Goal: Task Accomplishment & Management: Use online tool/utility

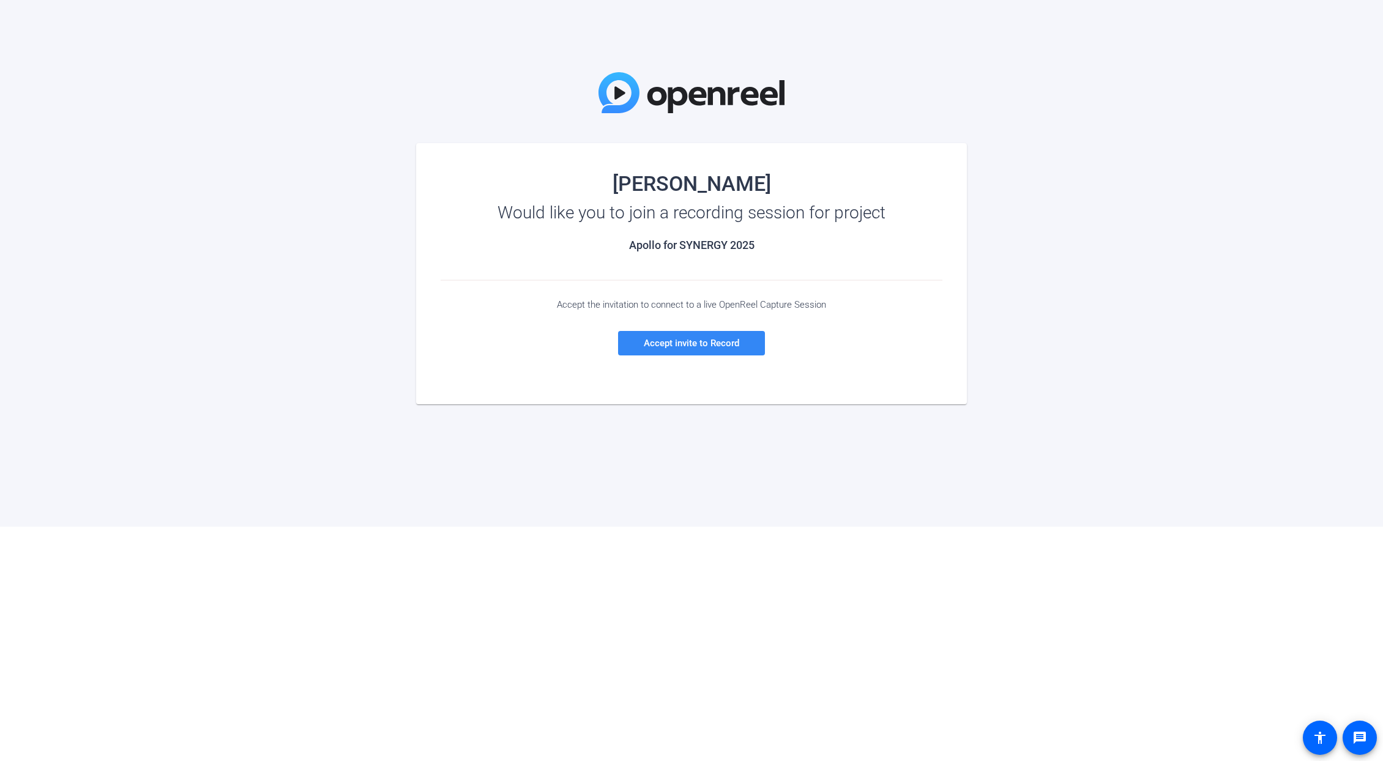
click at [702, 344] on span "Accept invite to Record" at bounding box center [691, 343] width 95 height 11
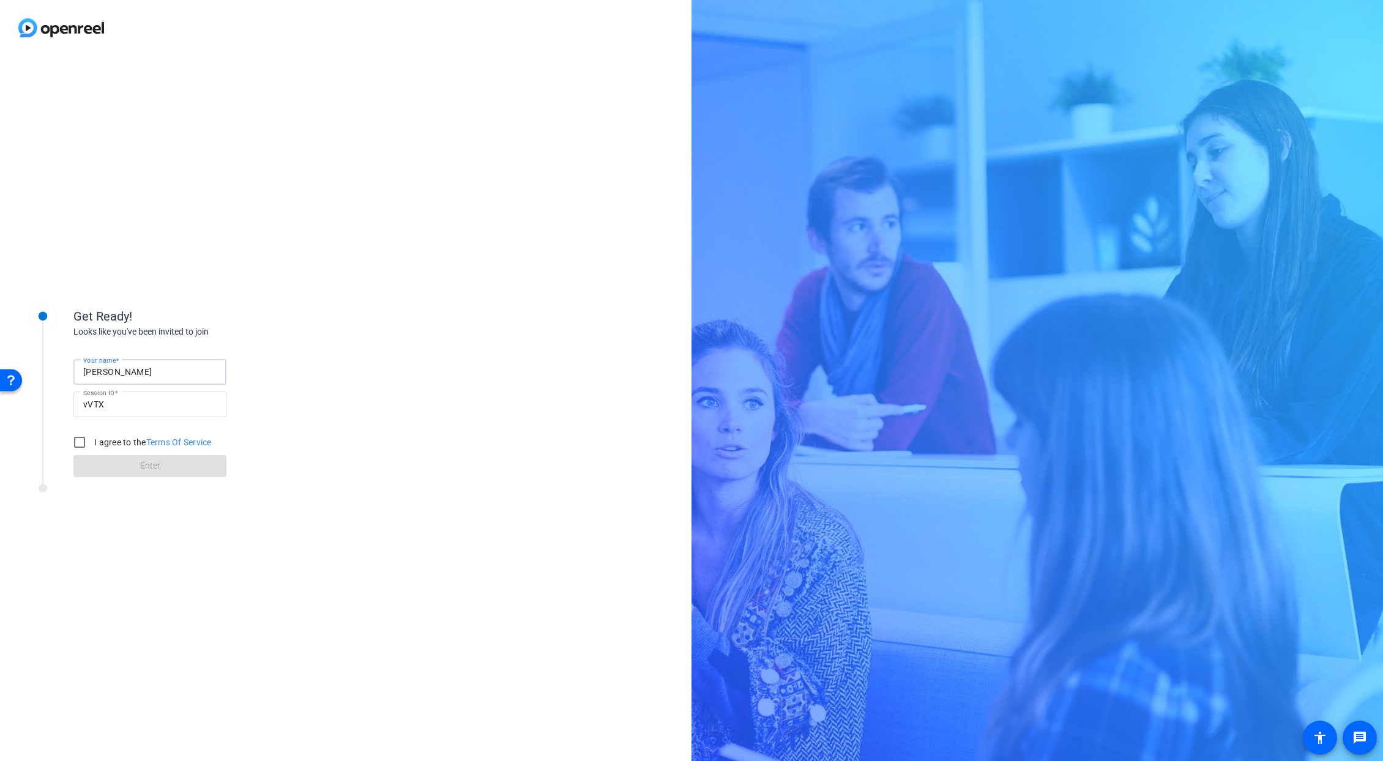
click at [122, 376] on input "[PERSON_NAME]" at bounding box center [149, 372] width 133 height 15
type input "[PERSON_NAME]"
click at [248, 320] on div "Get Ready!" at bounding box center [195, 316] width 245 height 18
click at [79, 445] on input "I agree to the Terms Of Service" at bounding box center [79, 442] width 24 height 24
checkbox input "true"
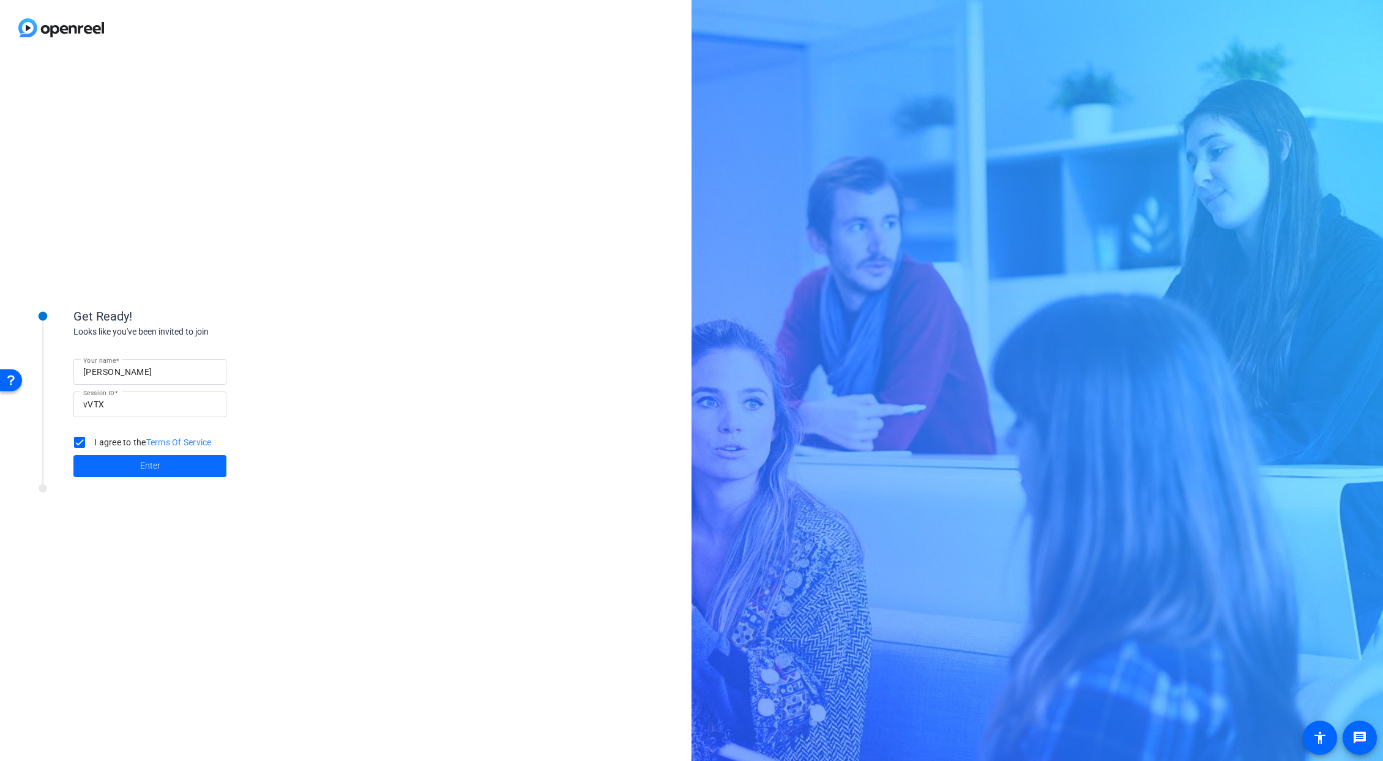
click at [121, 463] on span at bounding box center [149, 466] width 153 height 29
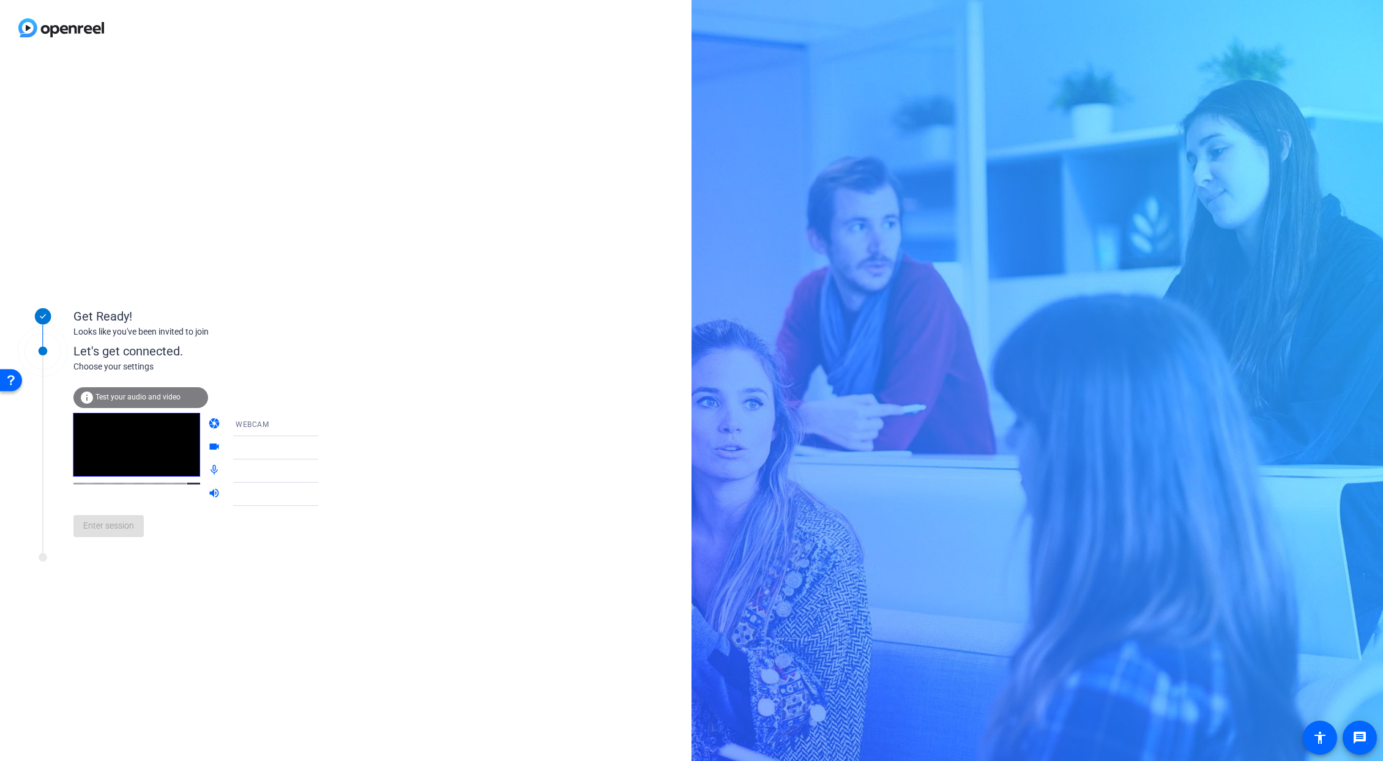
click at [323, 429] on icon at bounding box center [330, 424] width 15 height 15
drag, startPoint x: 310, startPoint y: 404, endPoint x: 311, endPoint y: 414, distance: 10.5
click at [310, 404] on div at bounding box center [691, 380] width 1383 height 761
click at [323, 451] on icon at bounding box center [330, 448] width 15 height 15
click at [298, 477] on div "Default - Microphone Array (Intel® Smart Sound Technology for Digital Microphon…" at bounding box center [284, 470] width 97 height 15
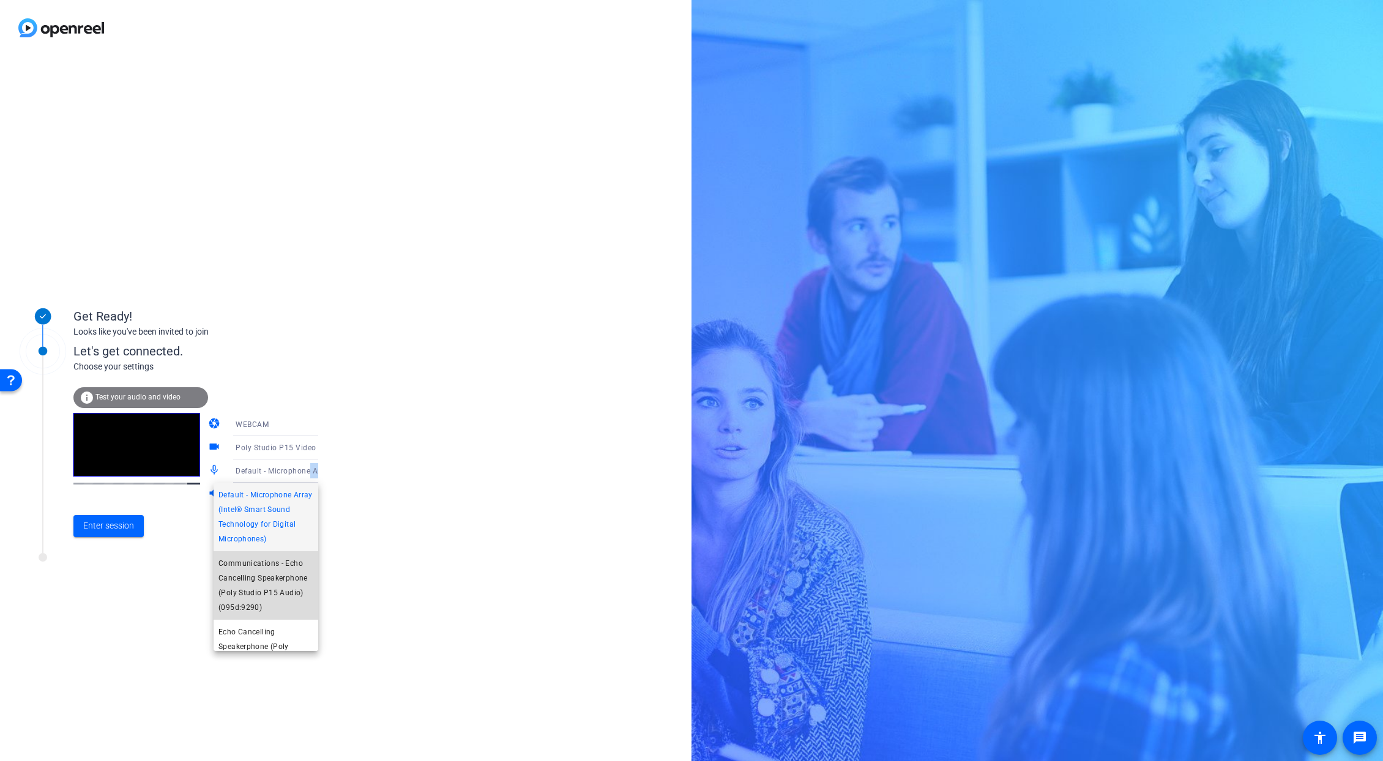
click at [275, 590] on span "Communications - Echo Cancelling Speakerphone (Poly Studio P15 Audio) (095d:929…" at bounding box center [265, 585] width 95 height 59
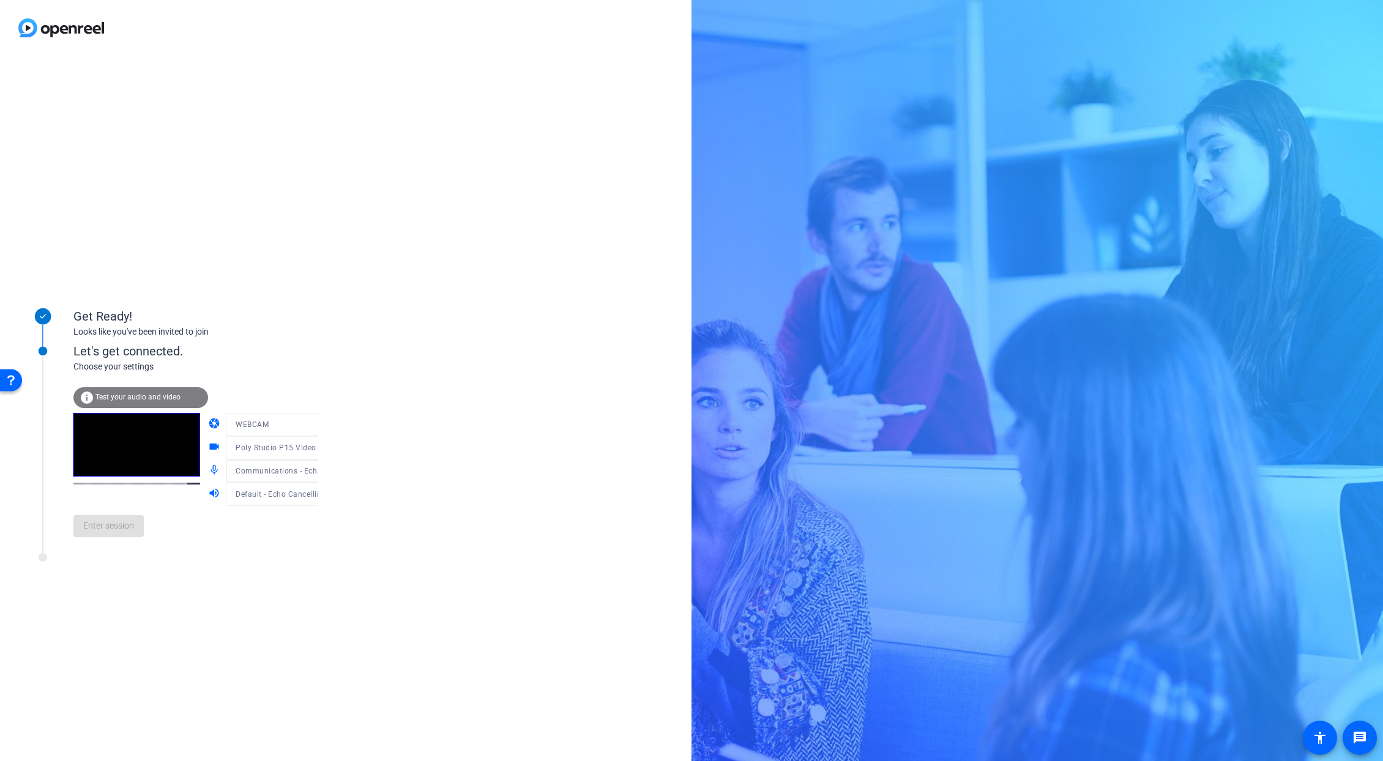
click at [297, 497] on span "Default - Echo Cancelling Speakerphone (Poly Studio P15 Audio) (095d:9290)" at bounding box center [375, 494] width 278 height 10
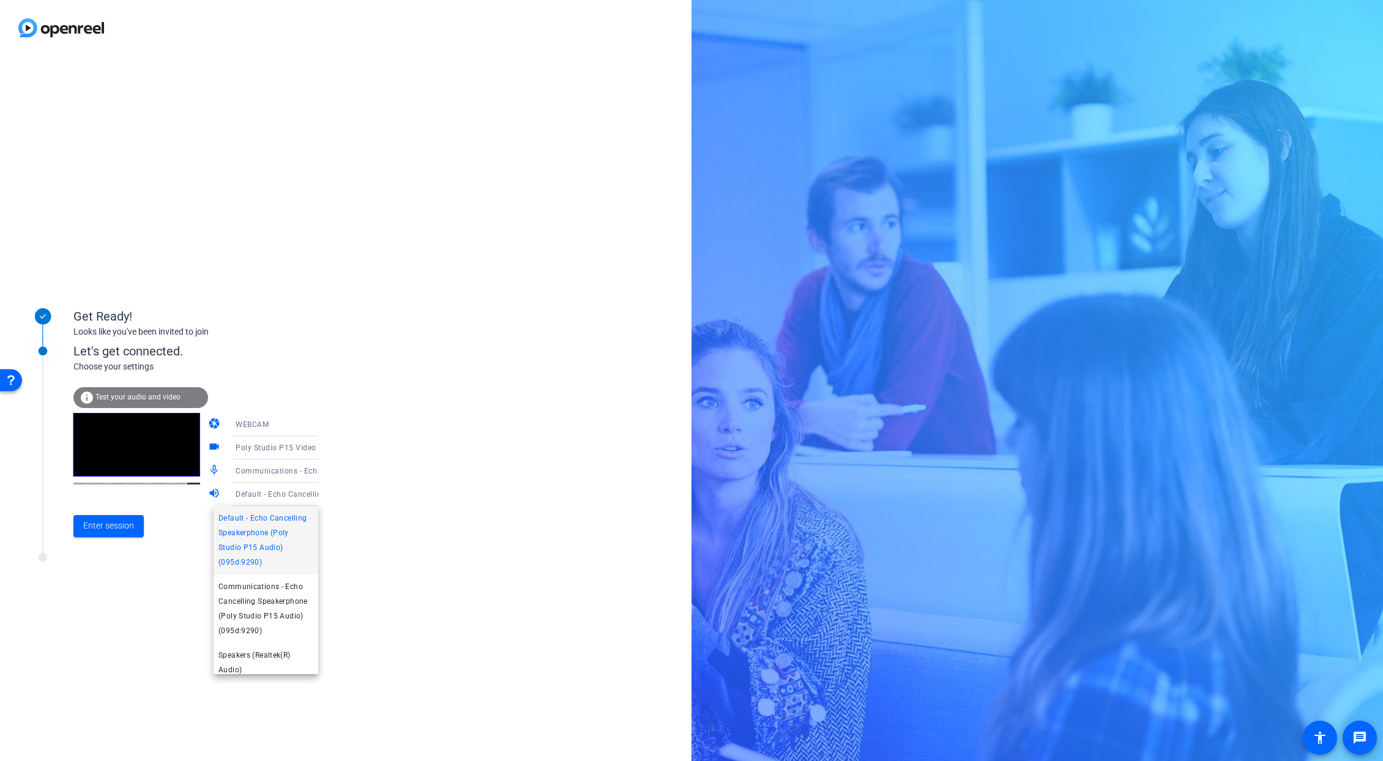
click at [289, 541] on span "Default - Echo Cancelling Speakerphone (Poly Studio P15 Audio) (095d:9290)" at bounding box center [265, 540] width 95 height 59
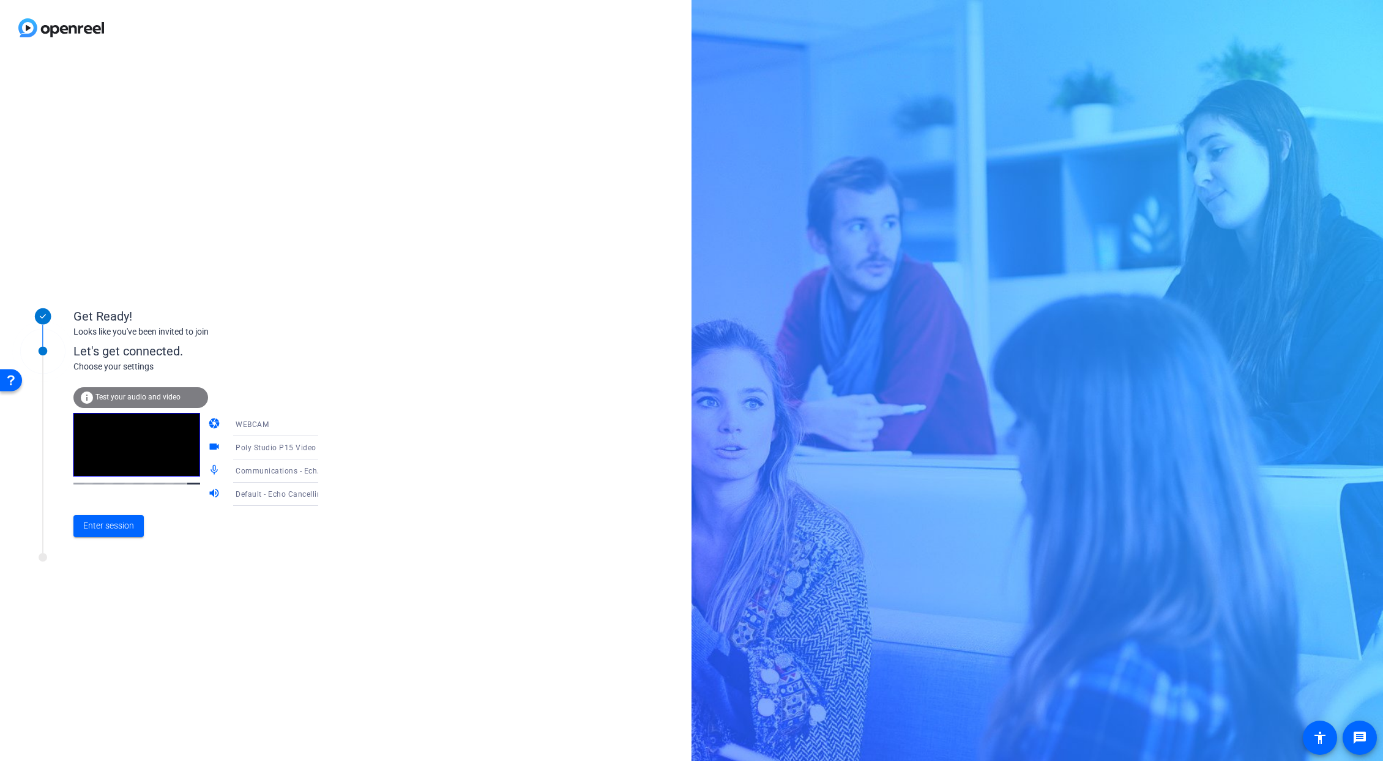
click at [323, 471] on icon at bounding box center [330, 471] width 15 height 15
click at [326, 466] on div at bounding box center [691, 380] width 1383 height 761
click at [110, 524] on span "Enter session" at bounding box center [108, 525] width 51 height 13
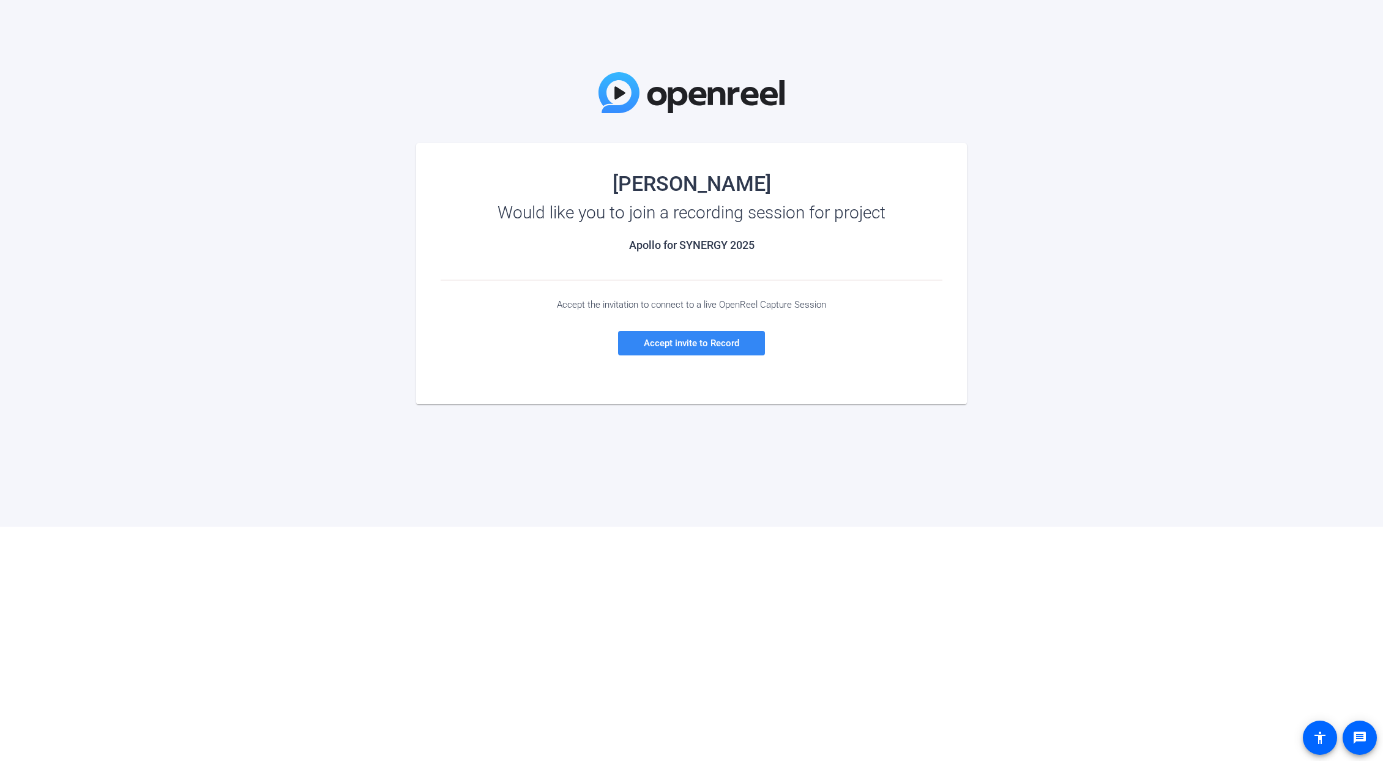
click at [683, 340] on span "Accept invite to Record" at bounding box center [691, 343] width 95 height 11
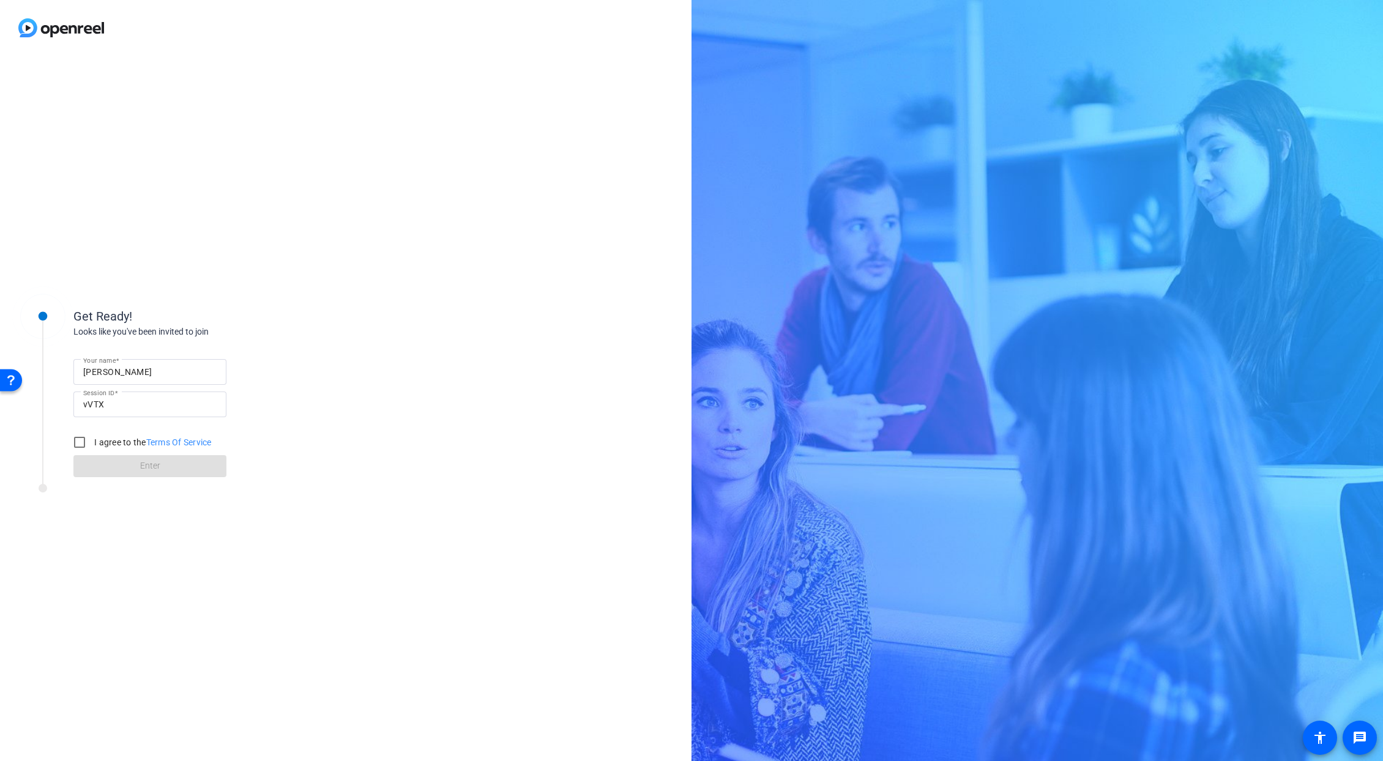
click at [157, 381] on div "[PERSON_NAME]" at bounding box center [149, 372] width 133 height 26
click at [158, 376] on input "[PERSON_NAME]" at bounding box center [149, 372] width 133 height 15
type input "[PERSON_NAME]"
click at [246, 324] on div "Get Ready!" at bounding box center [195, 316] width 245 height 18
click at [72, 441] on input "I agree to the Terms Of Service" at bounding box center [79, 442] width 24 height 24
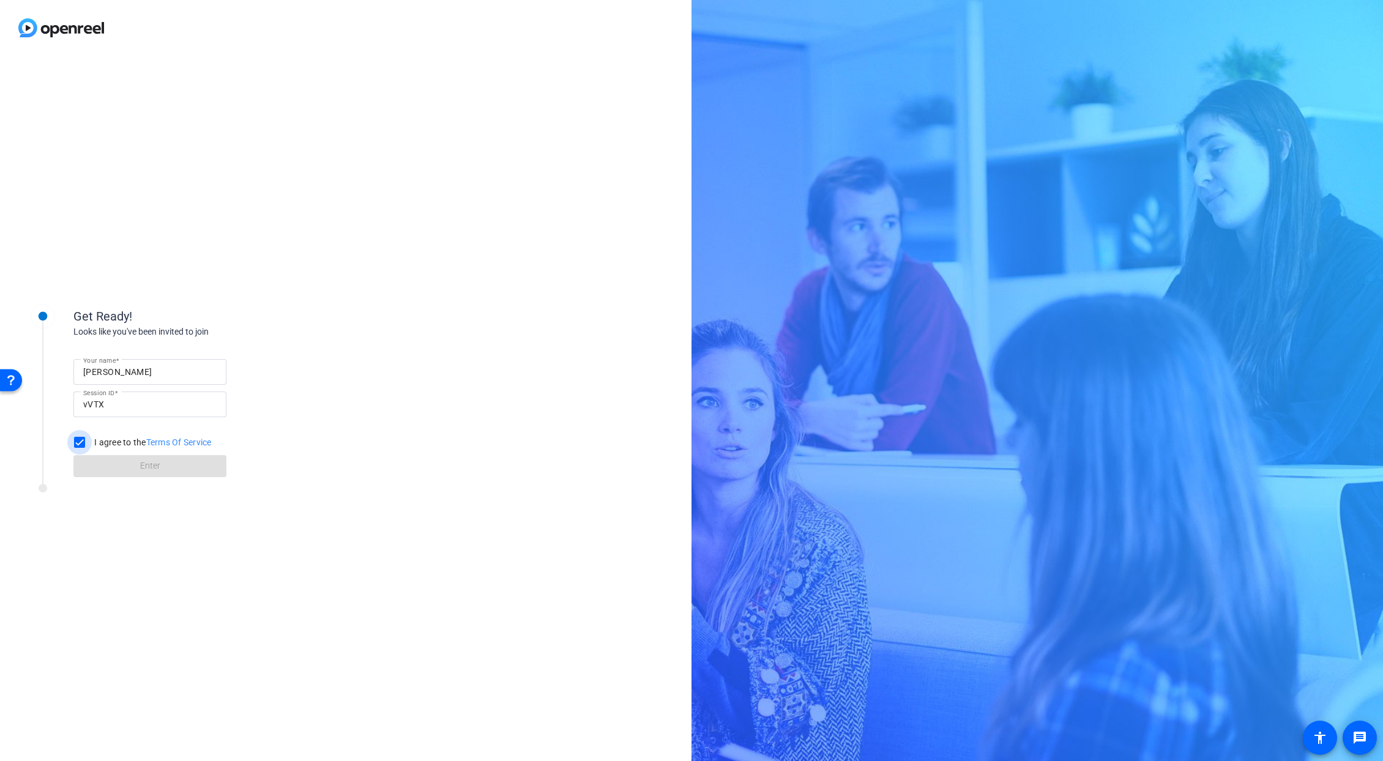
checkbox input "true"
click at [120, 467] on span at bounding box center [149, 466] width 153 height 29
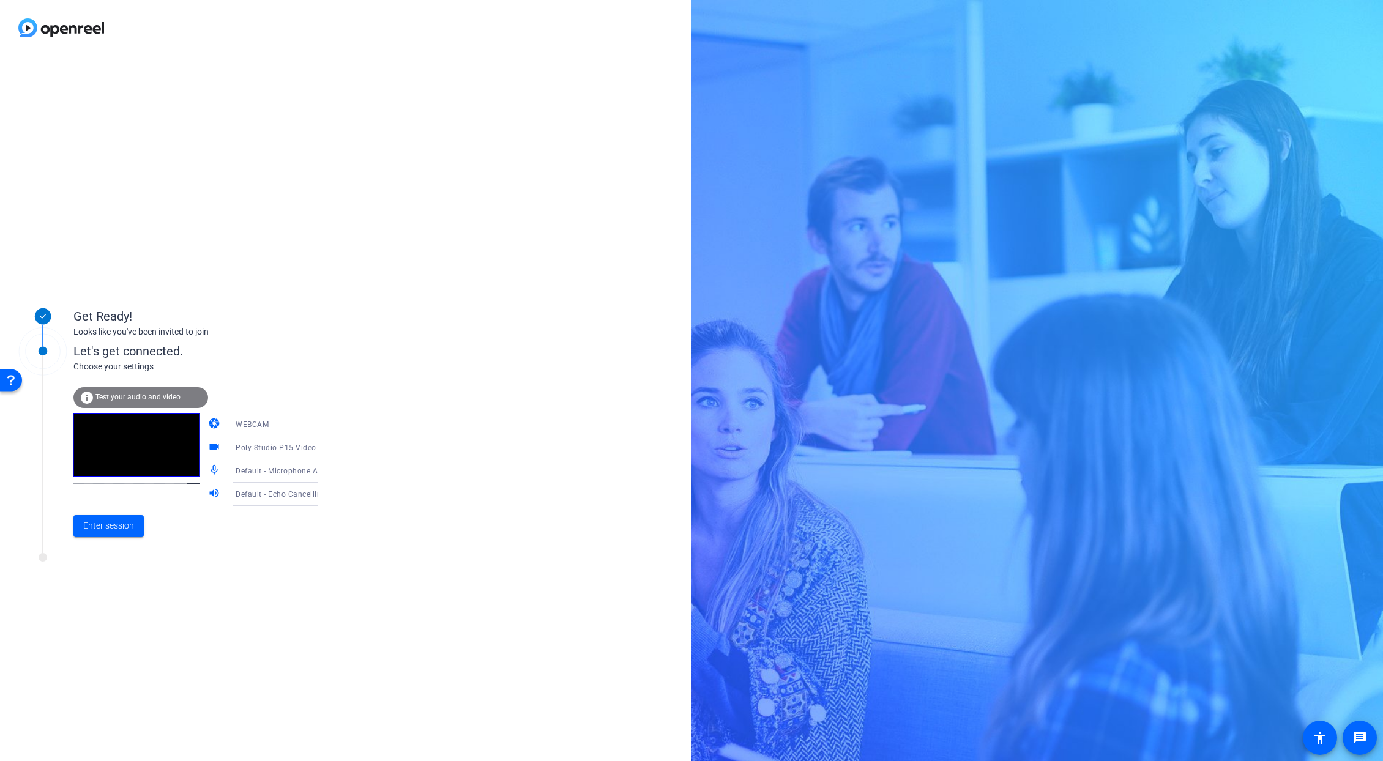
click at [297, 471] on span "Default - Microphone Array (Intel® Smart Sound Technology for Digital Microphon…" at bounding box center [387, 471] width 303 height 10
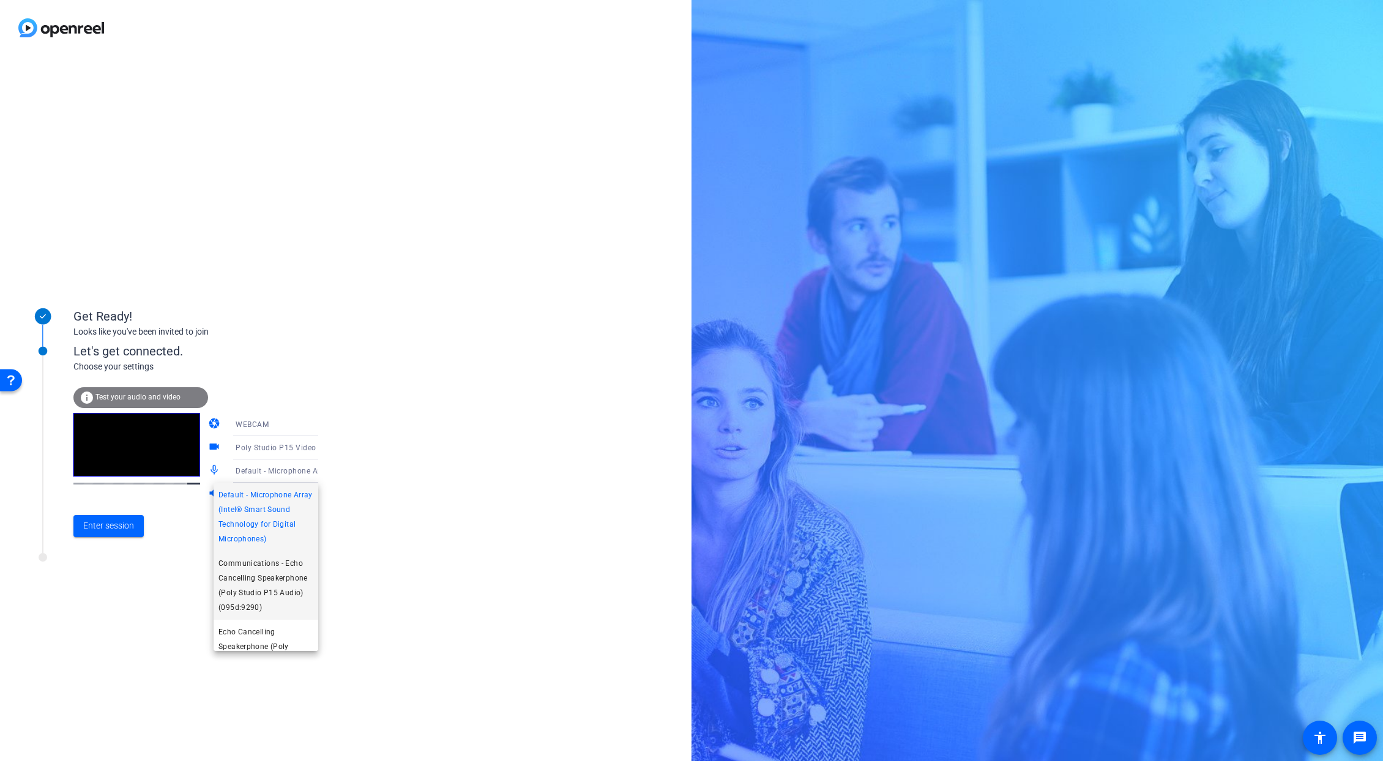
click at [283, 578] on span "Communications - Echo Cancelling Speakerphone (Poly Studio P15 Audio) (095d:929…" at bounding box center [265, 585] width 95 height 59
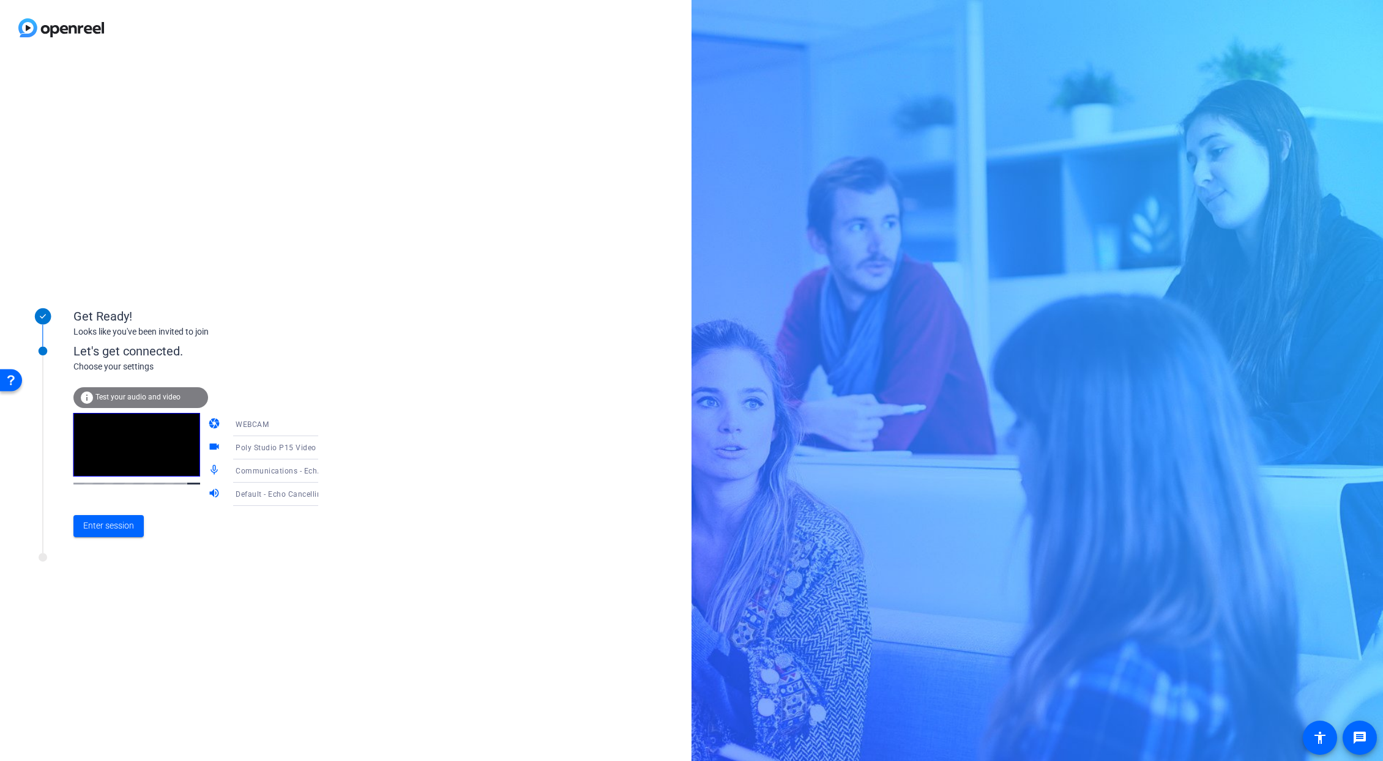
click at [282, 494] on span "Default - Echo Cancelling Speakerphone (Poly Studio P15 Audio) (095d:9290)" at bounding box center [375, 494] width 278 height 10
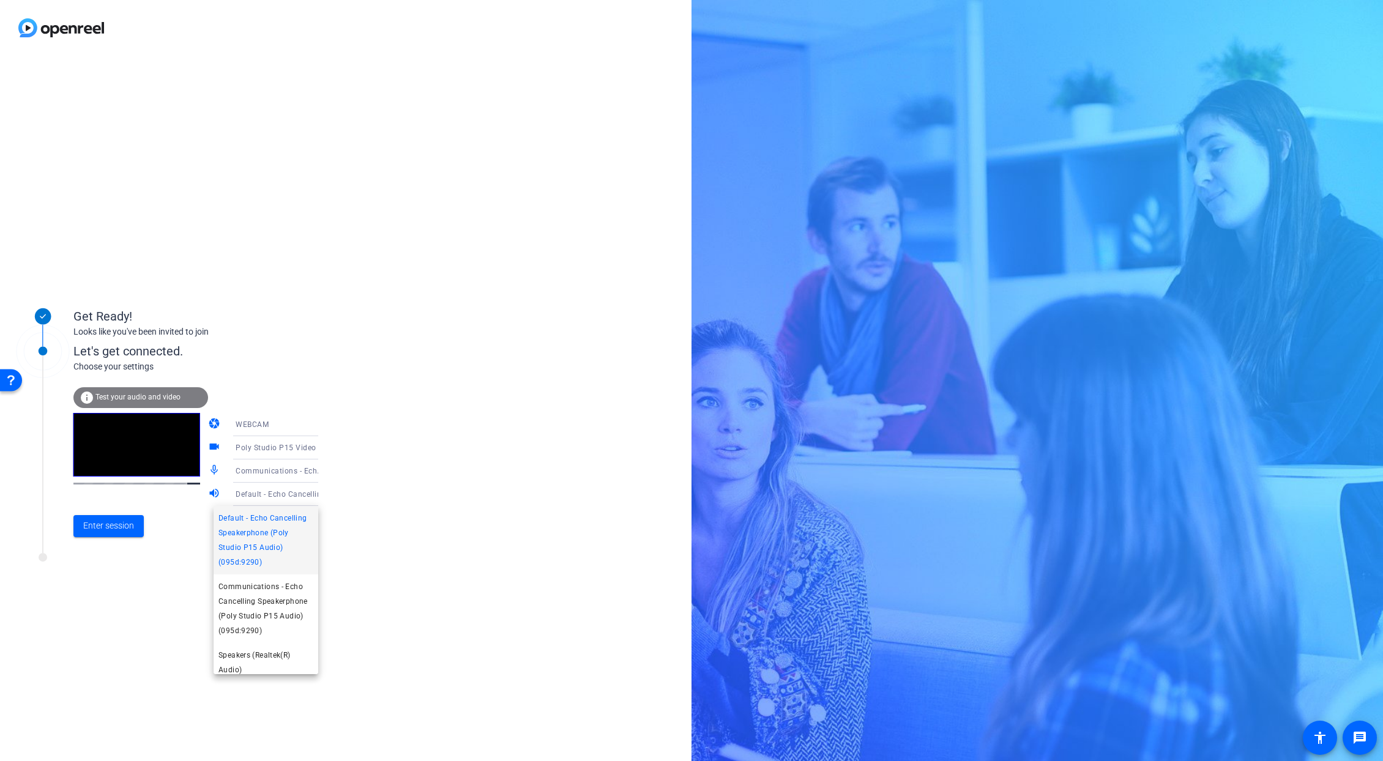
click at [292, 494] on div at bounding box center [691, 380] width 1383 height 761
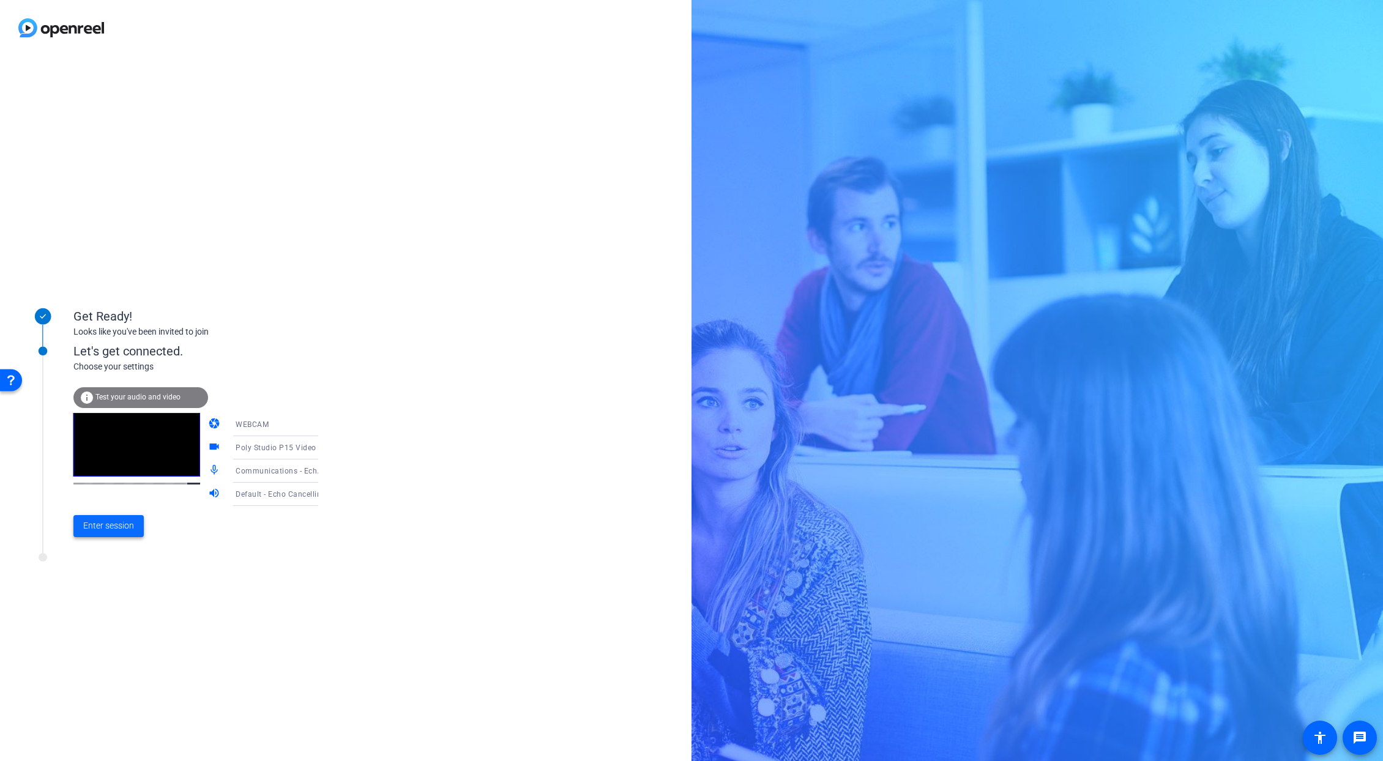
click at [118, 525] on span "Enter session" at bounding box center [108, 525] width 51 height 13
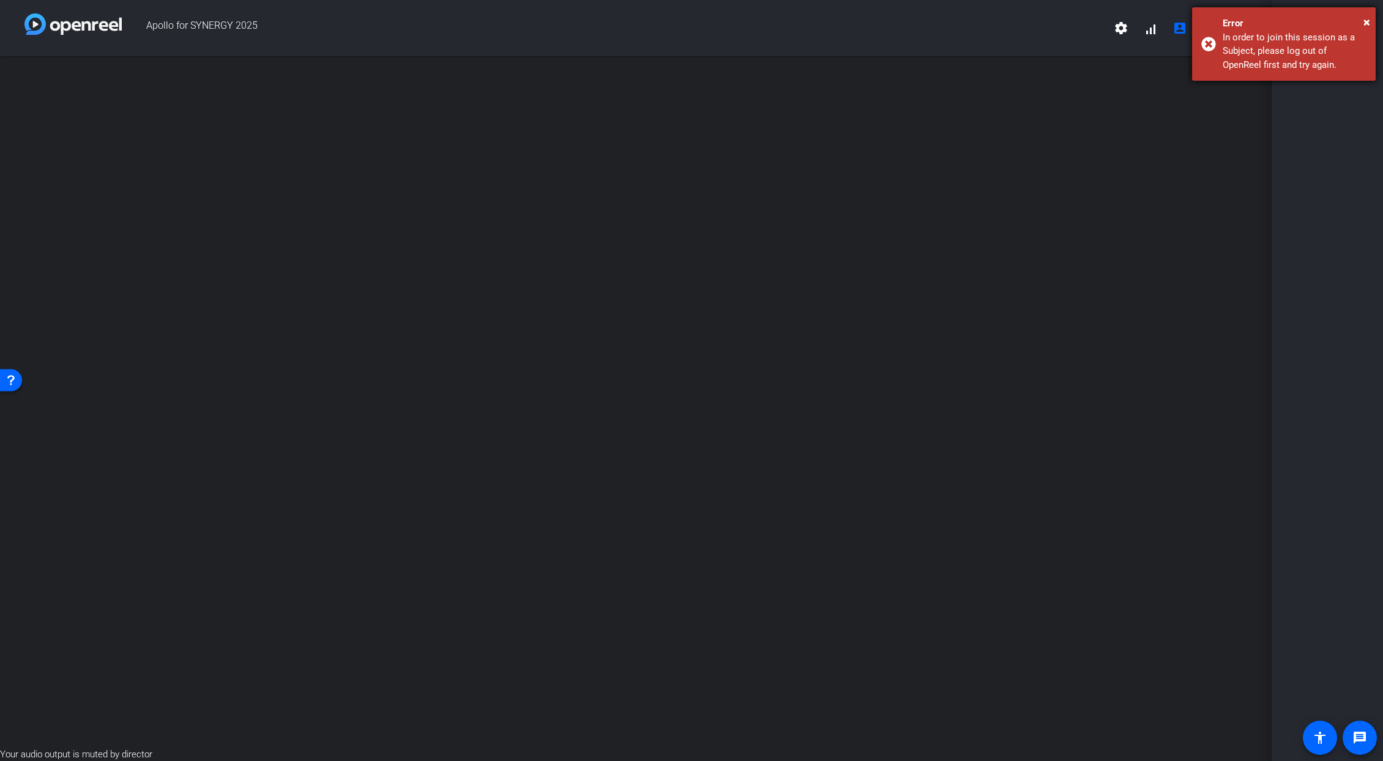
click at [1290, 52] on div "In order to join this session as a Subject, please log out of OpenReel first an…" at bounding box center [1294, 52] width 144 height 42
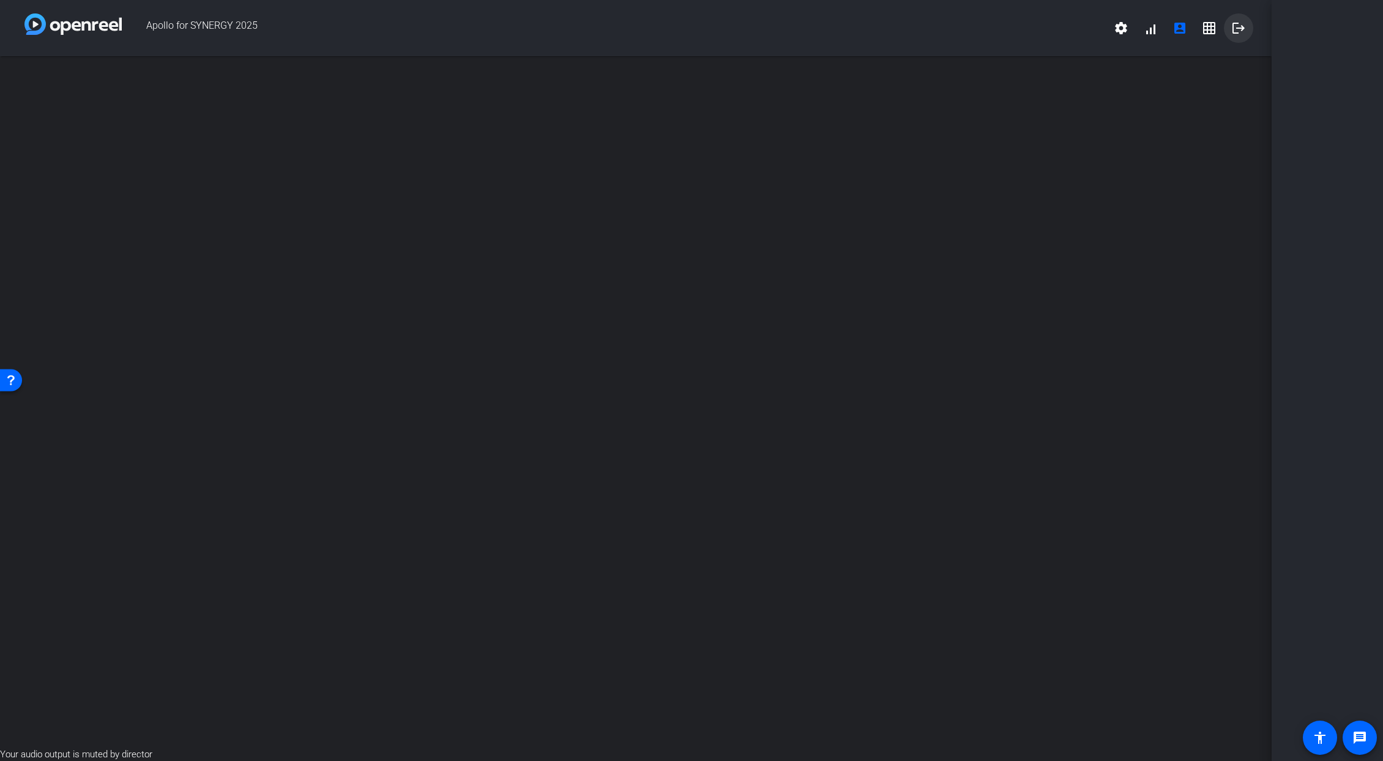
click at [1237, 31] on mat-icon "logout" at bounding box center [1238, 28] width 15 height 15
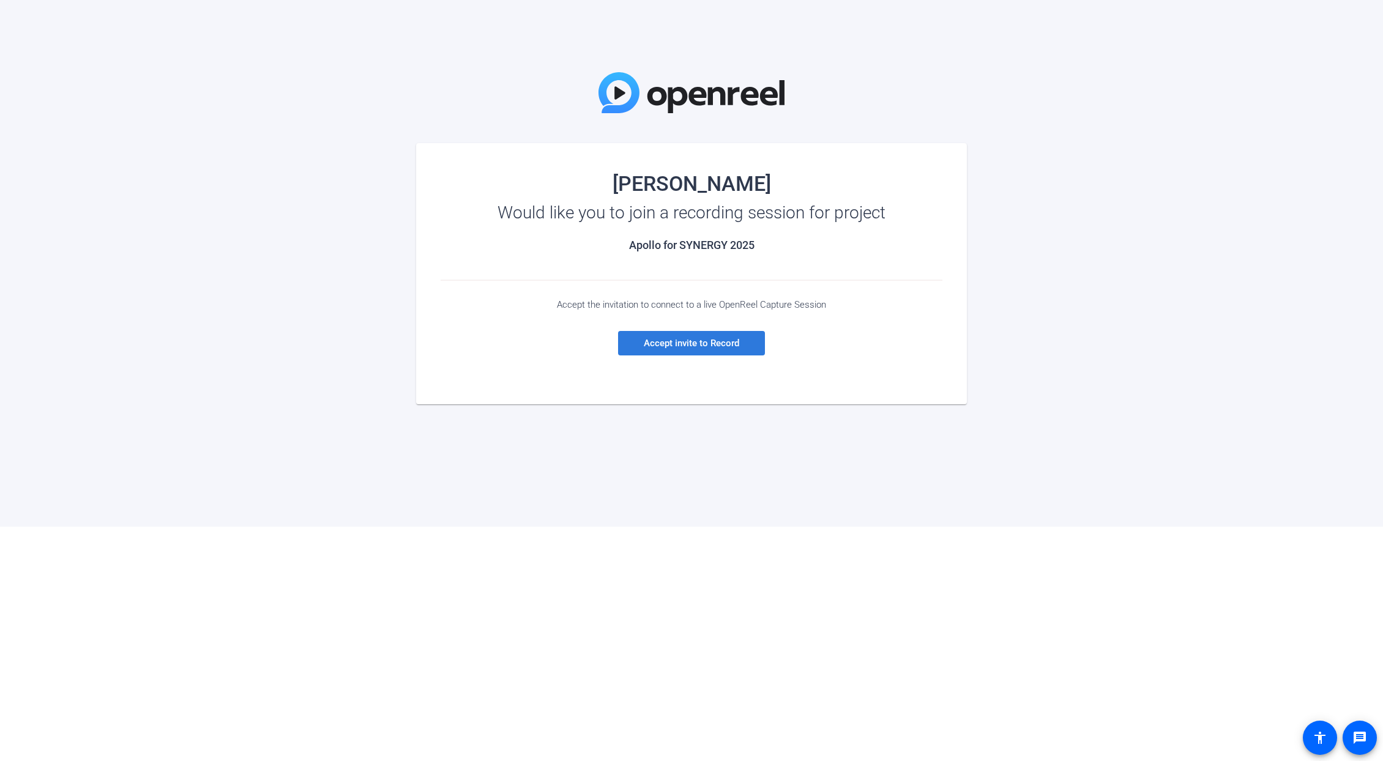
click at [663, 342] on span "Accept invite to Record" at bounding box center [691, 343] width 95 height 11
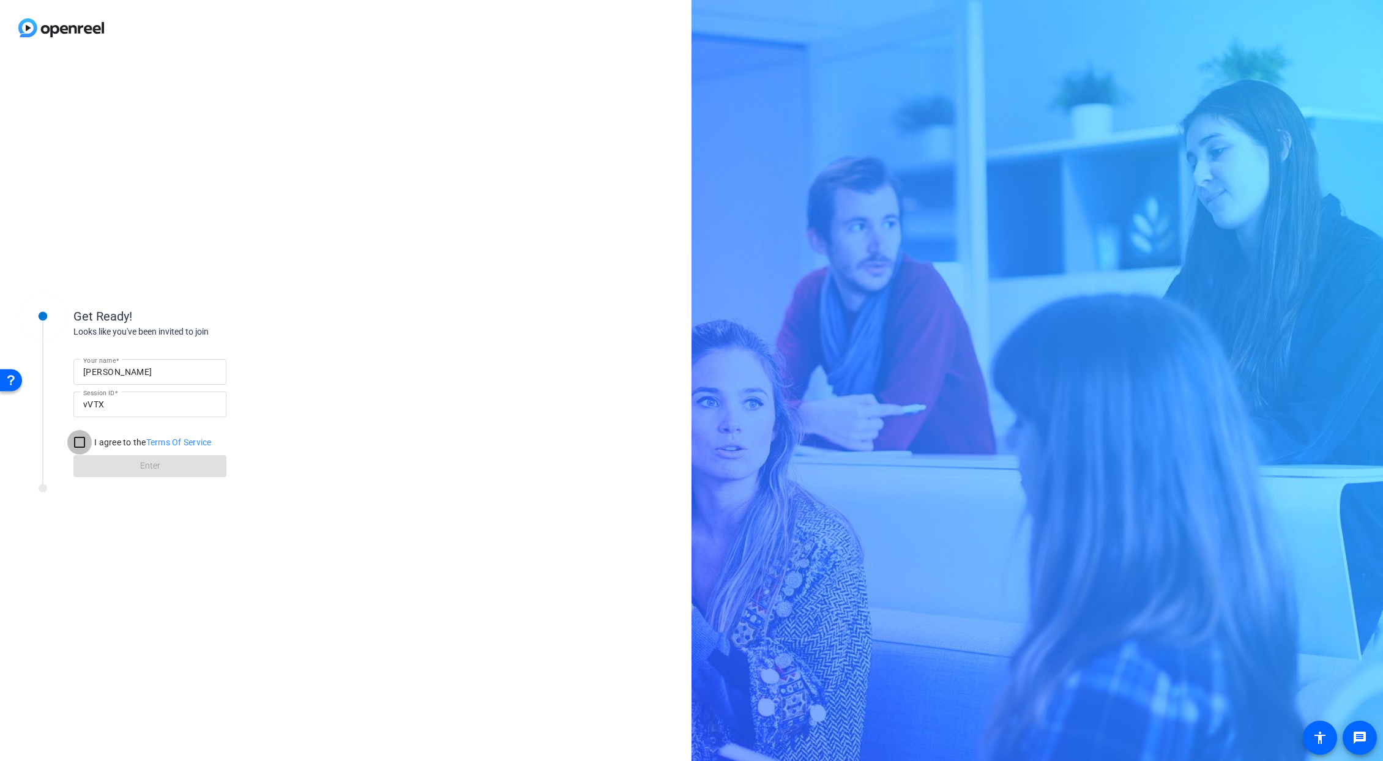
click at [83, 442] on input "I agree to the Terms Of Service" at bounding box center [79, 442] width 24 height 24
checkbox input "true"
click at [108, 463] on span at bounding box center [149, 466] width 153 height 29
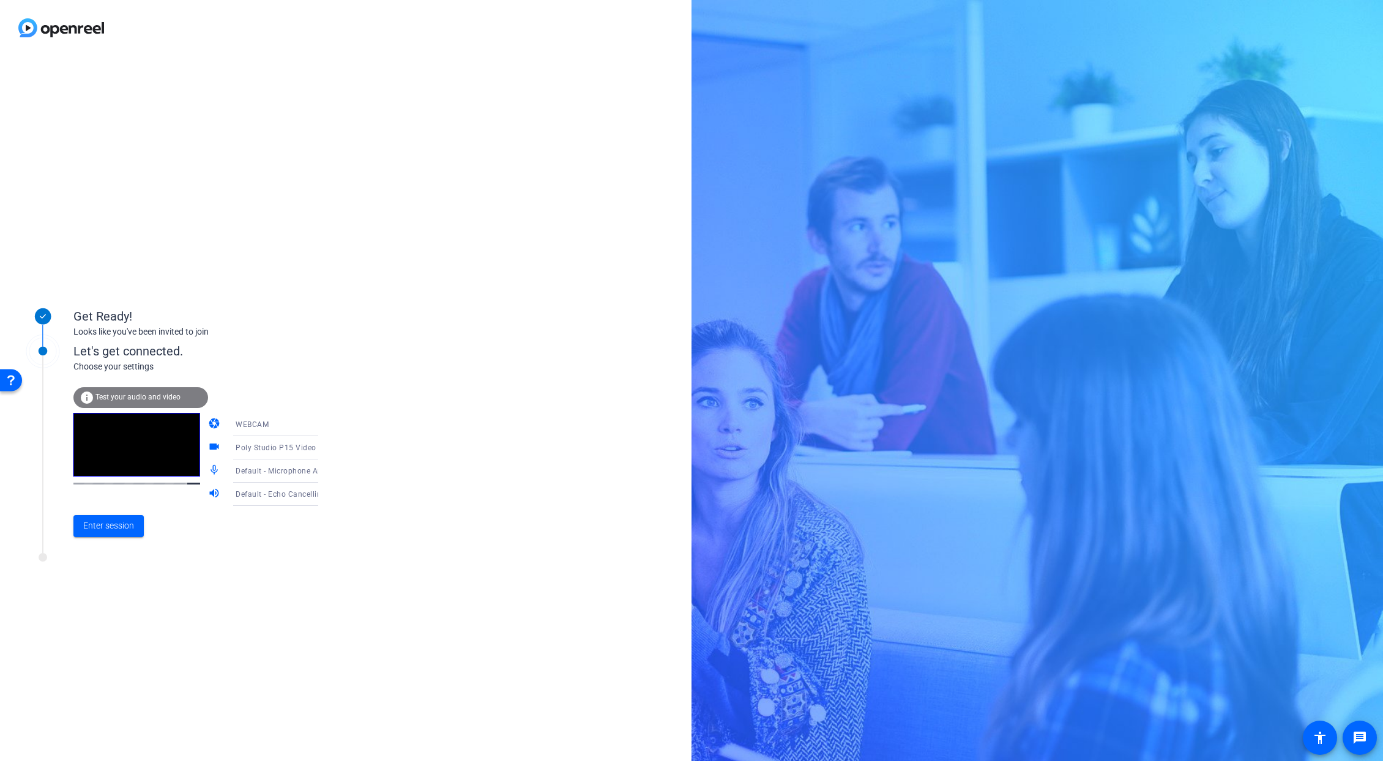
click at [295, 478] on div "Default - Microphone Array (Intel® Smart Sound Technology for Digital Microphon…" at bounding box center [281, 470] width 91 height 15
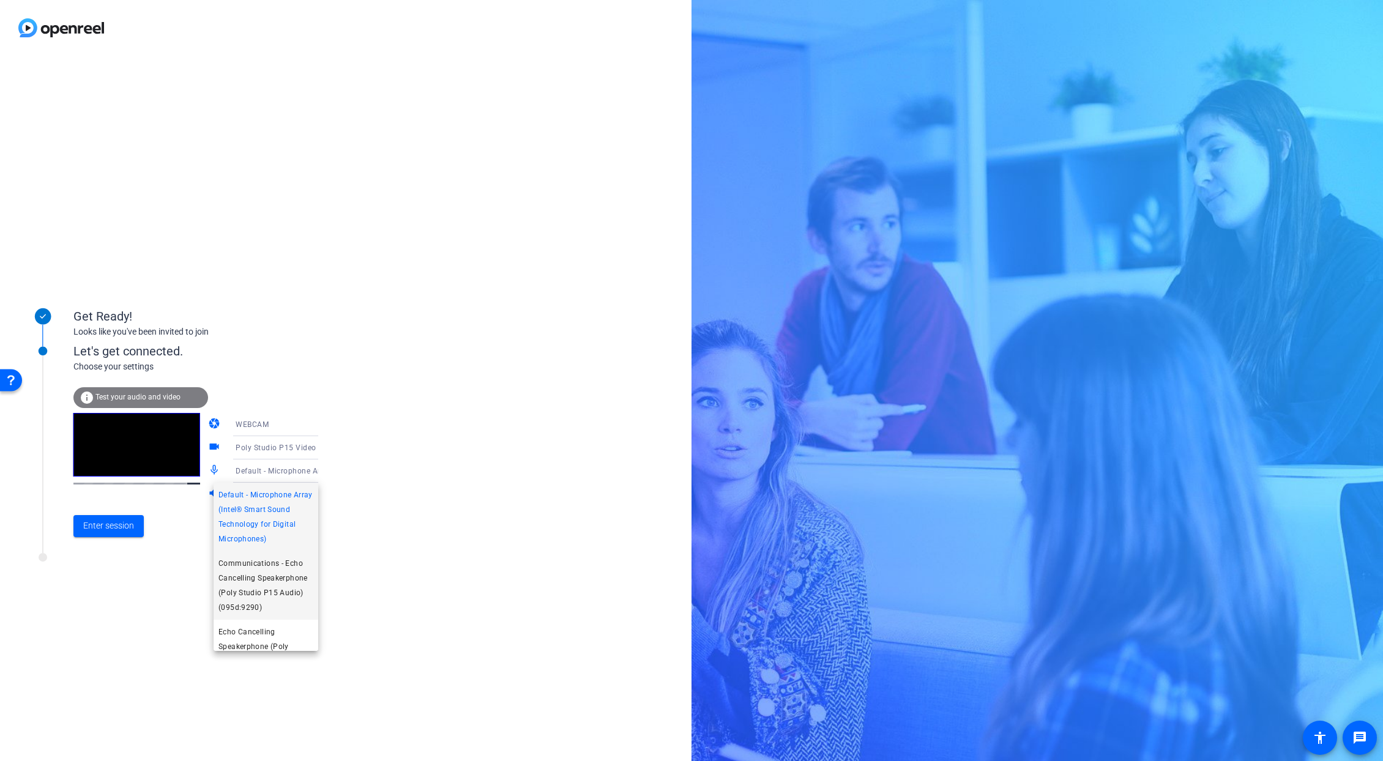
click at [275, 584] on span "Communications - Echo Cancelling Speakerphone (Poly Studio P15 Audio) (095d:929…" at bounding box center [265, 585] width 95 height 59
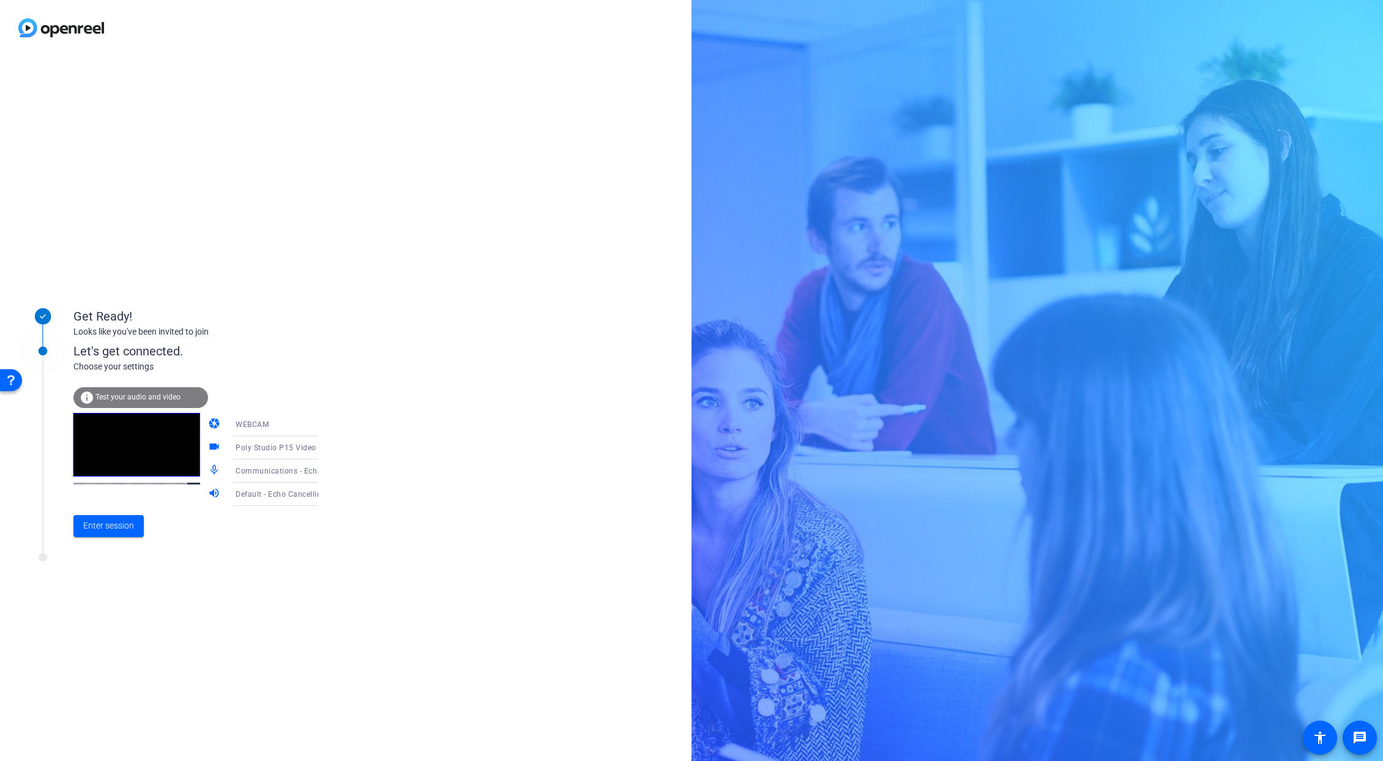
click at [270, 493] on span "Default - Echo Cancelling Speakerphone (Poly Studio P15 Audio) (095d:9290)" at bounding box center [375, 494] width 278 height 10
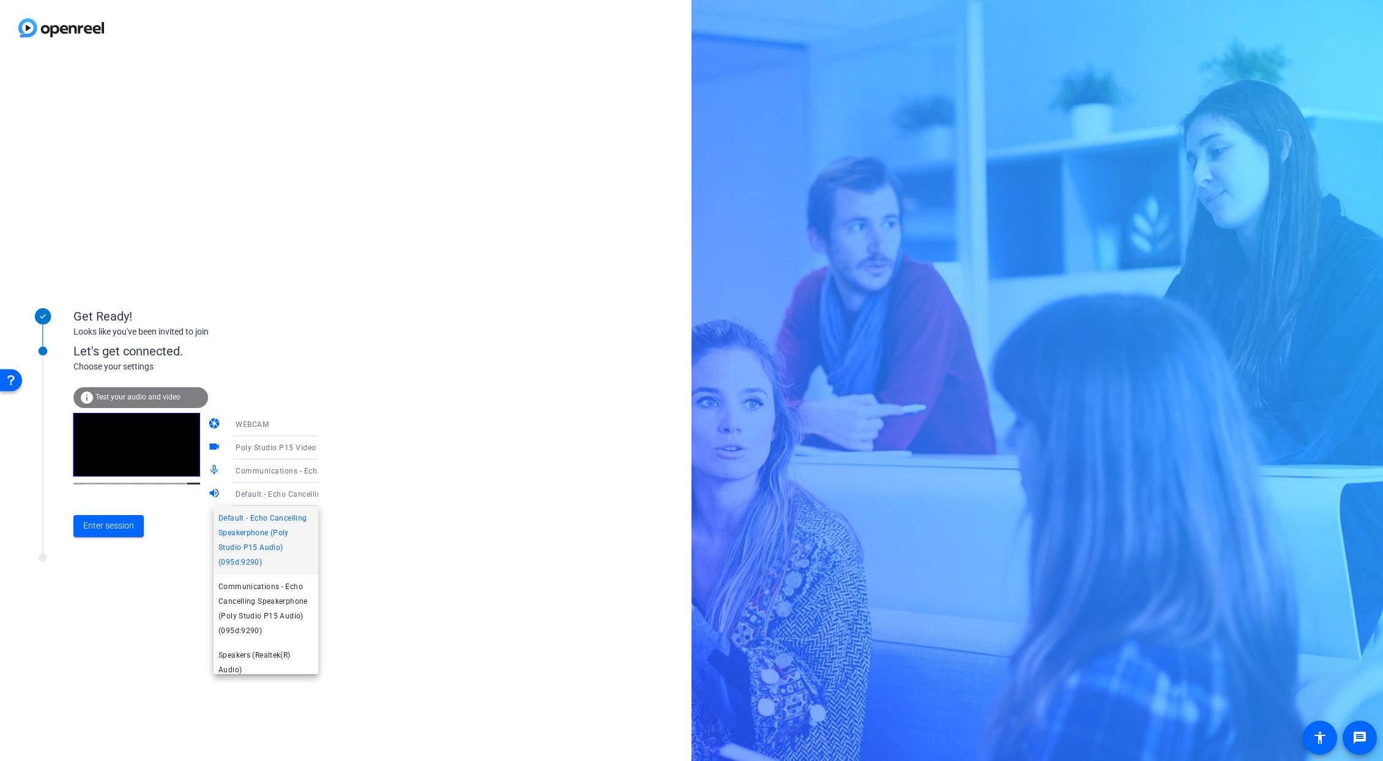
click at [270, 493] on div at bounding box center [691, 380] width 1383 height 761
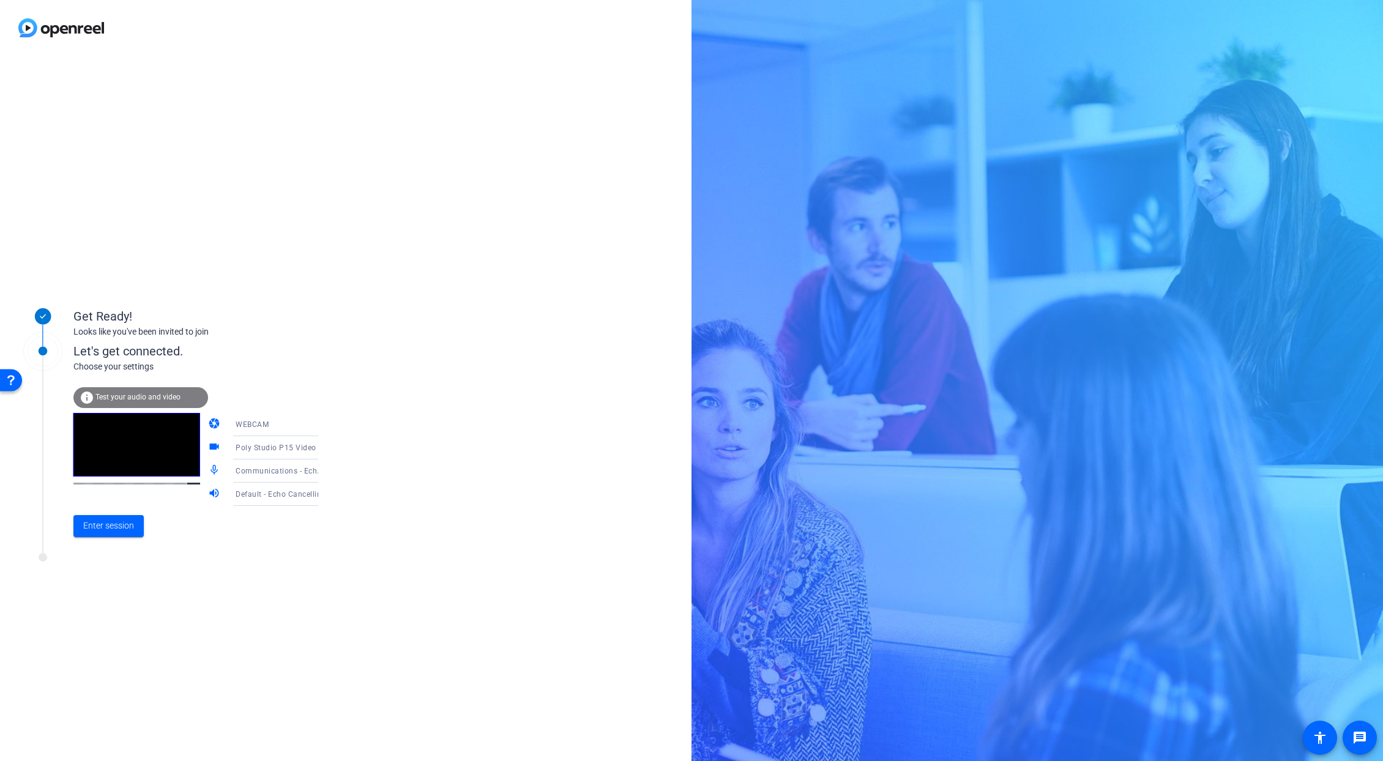
click at [236, 498] on span "Default - Echo Cancelling Speakerphone (Poly Studio P15 Audio) (095d:9290)" at bounding box center [375, 494] width 278 height 10
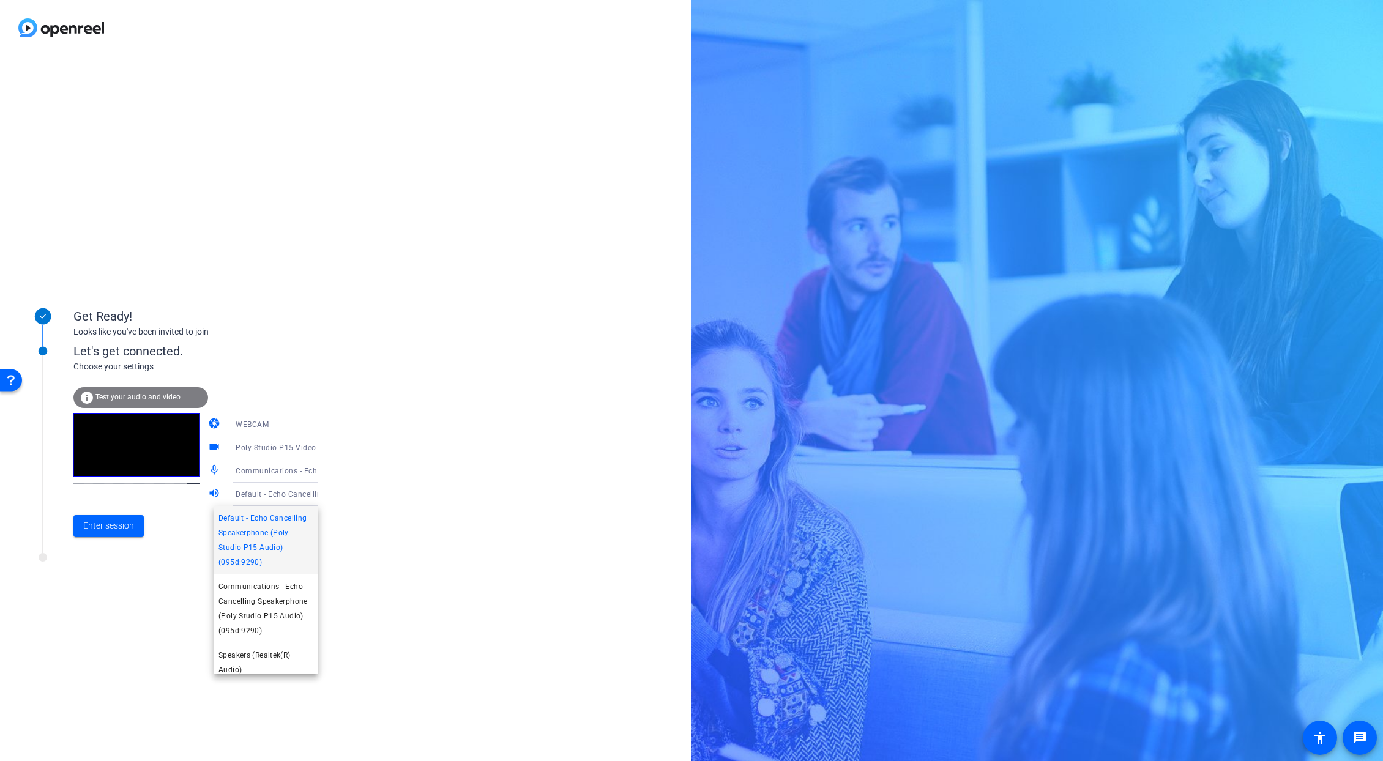
click at [242, 496] on div at bounding box center [691, 380] width 1383 height 761
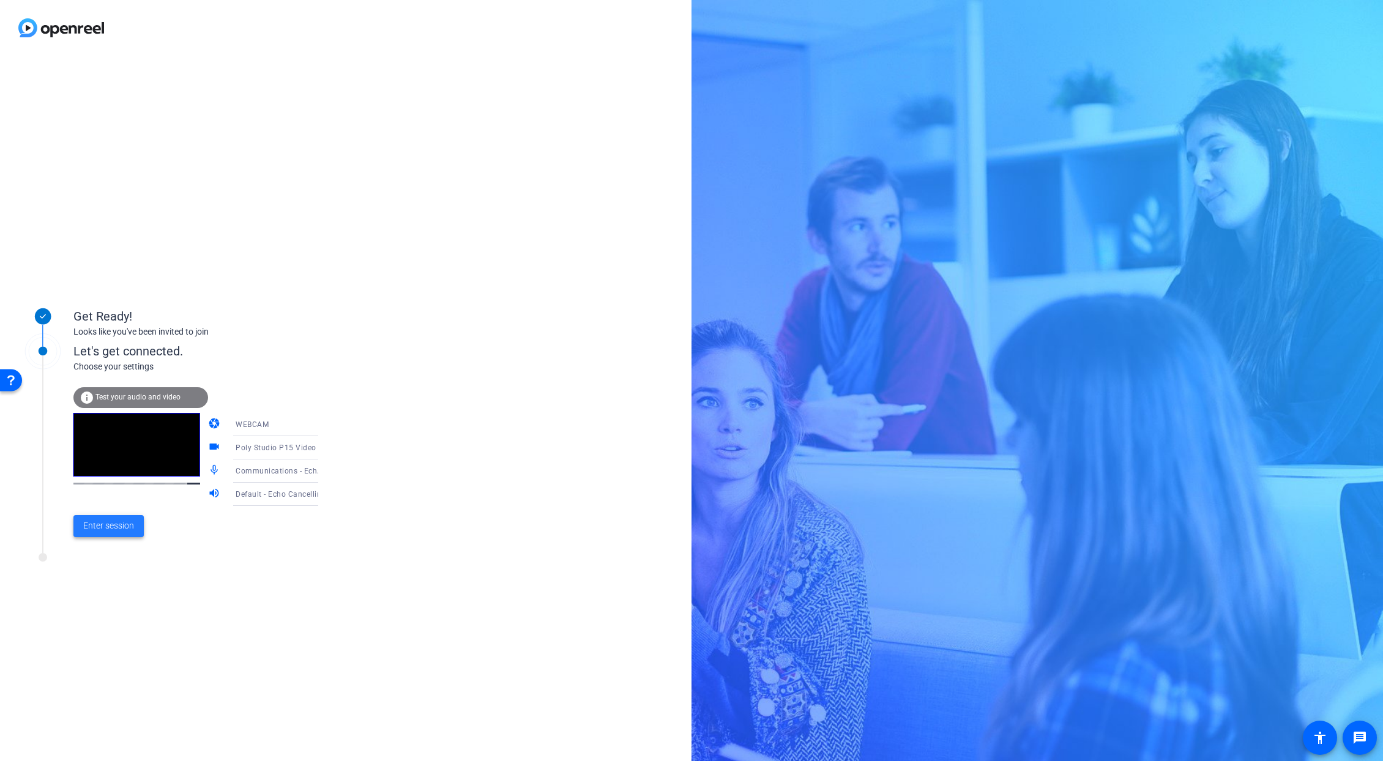
click at [111, 516] on span at bounding box center [108, 526] width 70 height 29
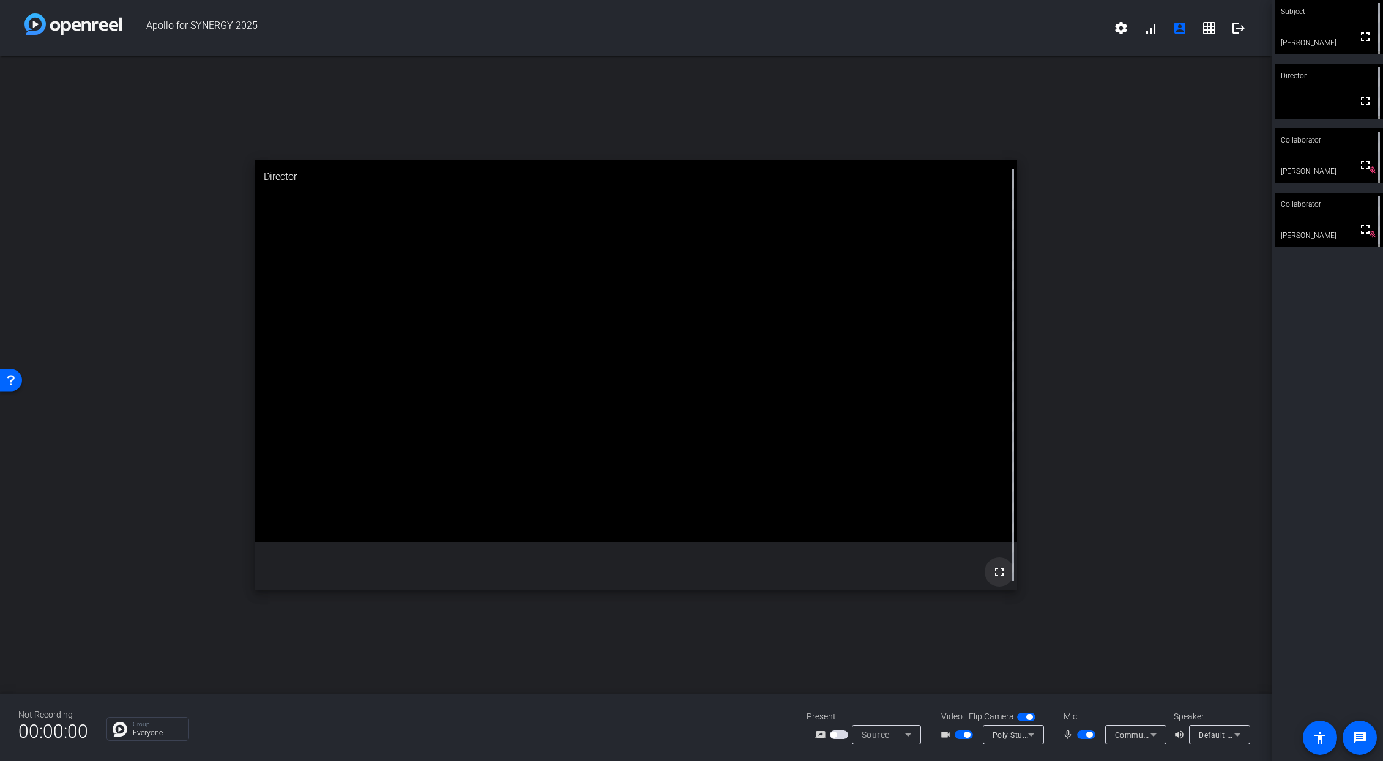
click at [1002, 570] on mat-icon "fullscreen" at bounding box center [999, 572] width 15 height 15
click at [1240, 27] on mat-icon "logout" at bounding box center [1238, 28] width 15 height 15
